Goal: Task Accomplishment & Management: Manage account settings

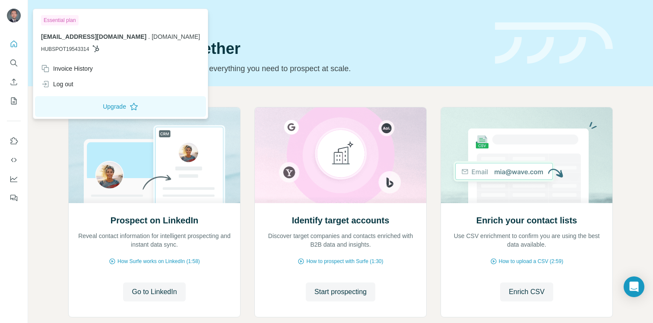
click at [13, 20] on img at bounding box center [14, 16] width 14 height 14
click at [7, 43] on button "Quick start" at bounding box center [14, 44] width 14 height 16
click at [11, 16] on img at bounding box center [14, 16] width 14 height 14
click at [59, 20] on div "Essential plan" at bounding box center [60, 20] width 38 height 10
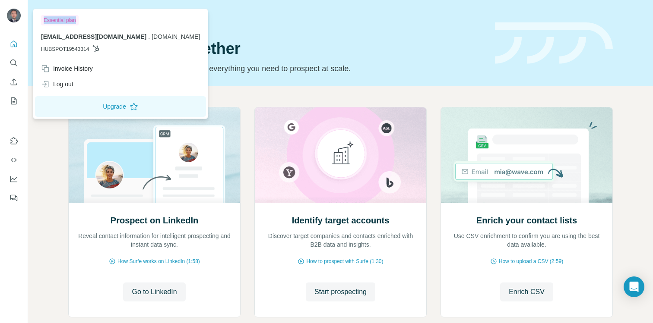
click at [59, 20] on div "Essential plan" at bounding box center [60, 20] width 38 height 10
click at [68, 67] on div "Invoice History" at bounding box center [67, 68] width 52 height 9
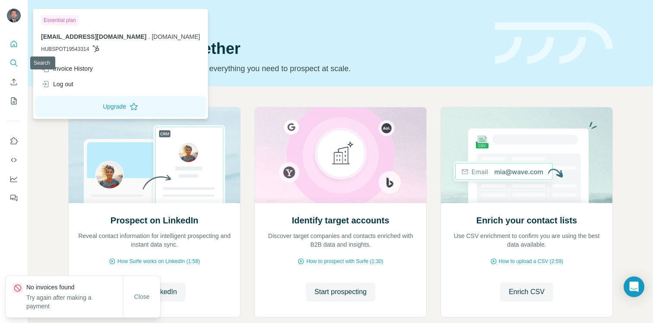
click at [12, 41] on icon "Quick start" at bounding box center [14, 44] width 6 height 6
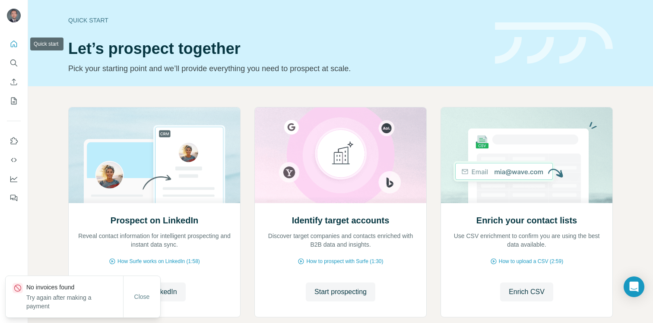
click at [12, 41] on icon "Quick start" at bounding box center [14, 44] width 6 height 6
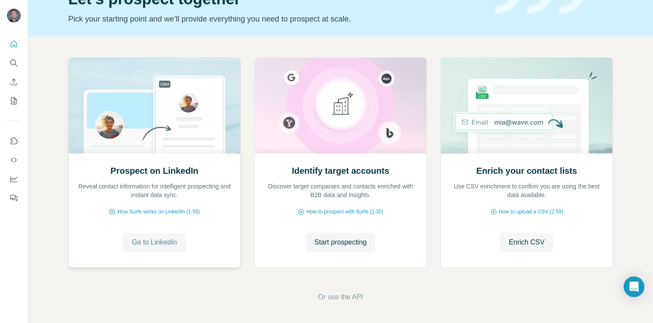
click at [165, 241] on span "Go to LinkedIn" at bounding box center [154, 242] width 45 height 10
